Goal: Task Accomplishment & Management: Manage account settings

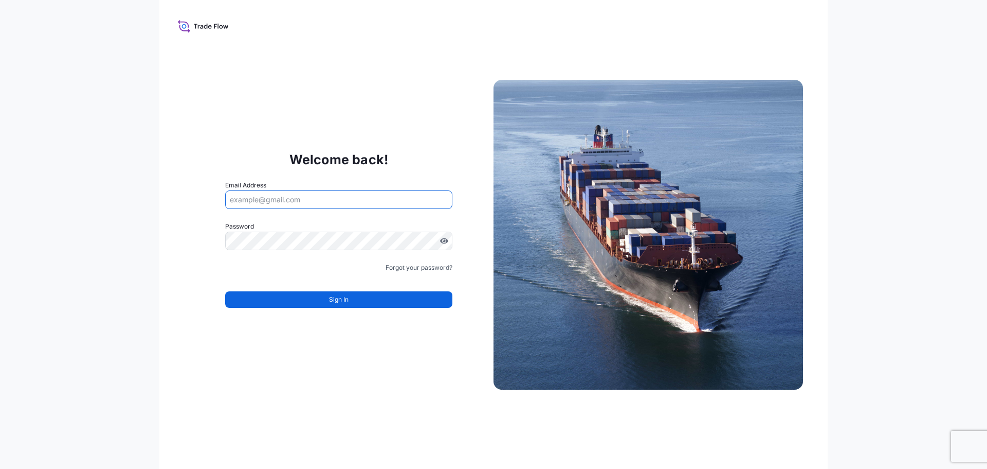
click at [309, 199] on input "Email Address" at bounding box center [338, 199] width 227 height 19
type input "O"
type input "[EMAIL_ADDRESS][DOMAIN_NAME]"
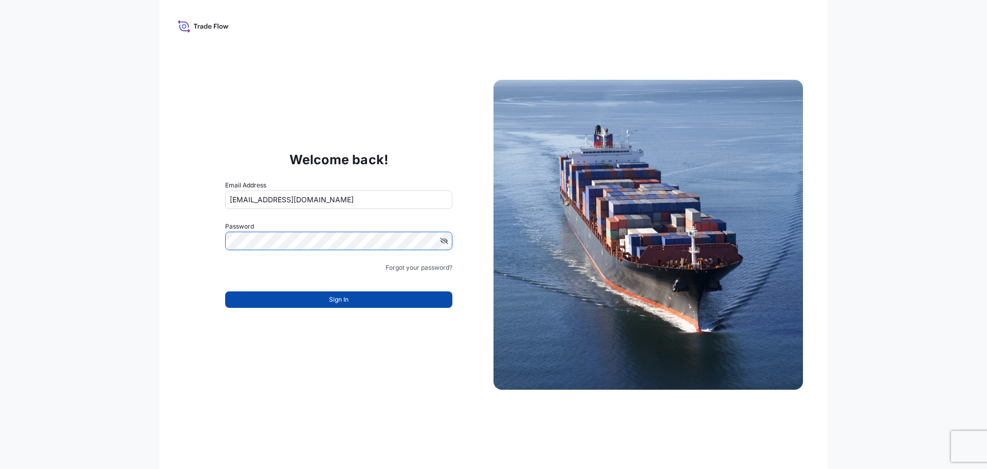
click at [340, 301] on span "Sign In" at bounding box center [339, 299] width 20 height 10
